Goal: Contribute content

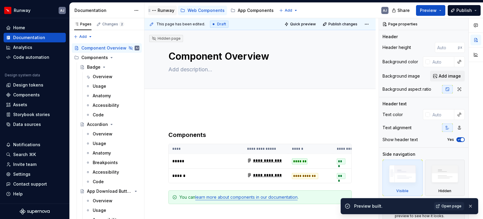
click at [160, 9] on div "Runway" at bounding box center [166, 10] width 17 height 6
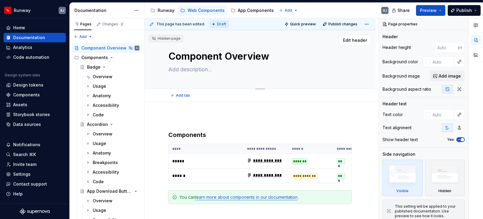
type textarea "*"
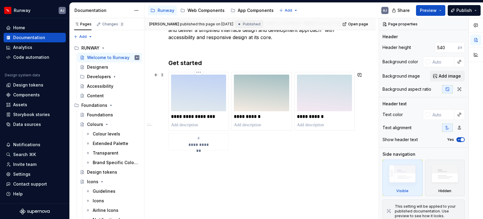
scroll to position [302, 0]
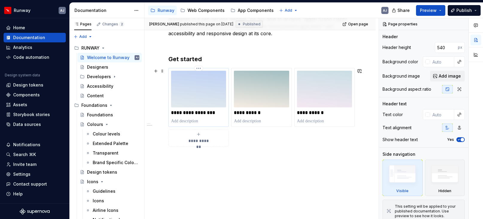
click at [201, 96] on img at bounding box center [198, 89] width 55 height 37
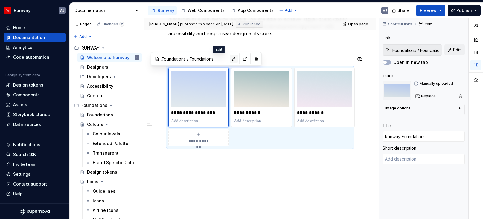
click at [230, 59] on button "button" at bounding box center [234, 59] width 8 height 8
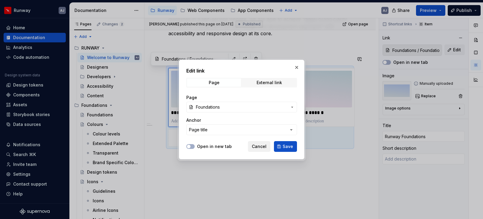
click at [262, 146] on span "Cancel" at bounding box center [259, 147] width 15 height 6
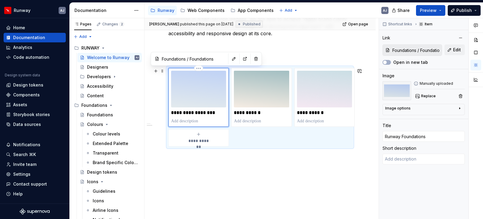
click at [198, 97] on img at bounding box center [198, 89] width 55 height 37
click at [264, 92] on img at bounding box center [261, 89] width 55 height 37
type textarea "*"
type input "Web Components / Component Overview"
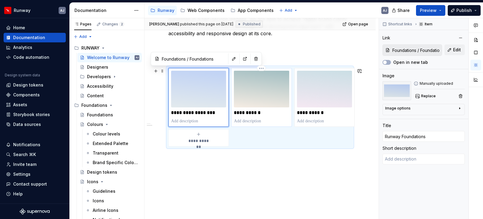
type input "Web Components / Component Overview"
type input "Web Library"
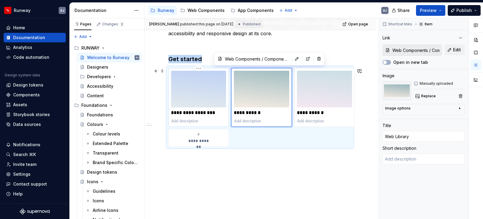
click at [213, 84] on img at bounding box center [198, 89] width 55 height 37
type textarea "*"
type input "Foundations / Foundations"
type input "Runway Foundations"
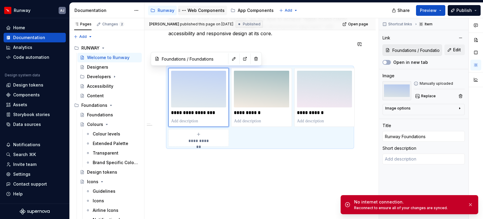
type textarea "*"
